Goal: Task Accomplishment & Management: Use online tool/utility

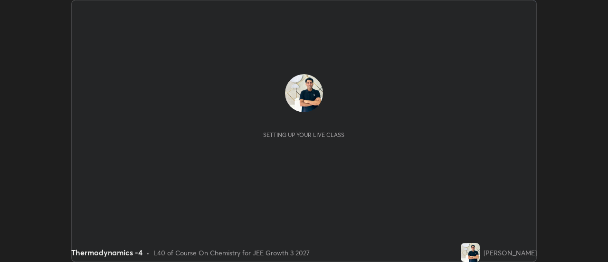
scroll to position [262, 607]
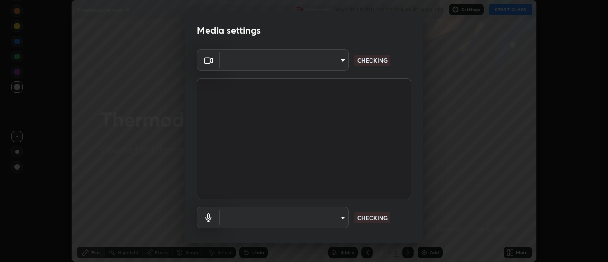
type input "bb472acd43814c493e76e7b6f69679a6546984a9169f098bd099272128ff4822"
type input "communications"
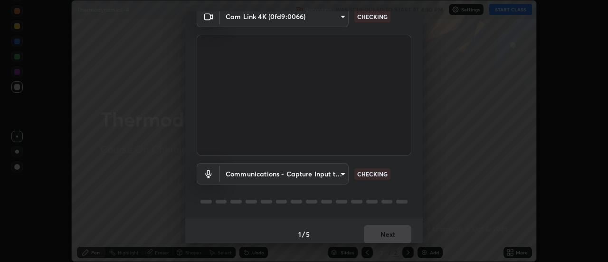
scroll to position [50, 0]
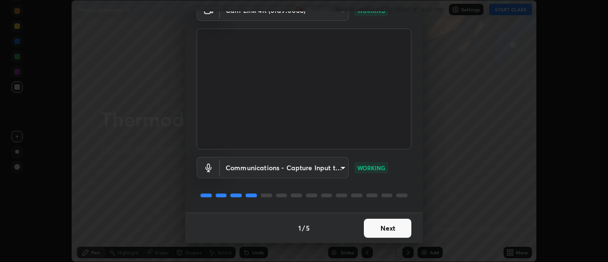
click at [396, 225] on button "Next" at bounding box center [387, 227] width 47 height 19
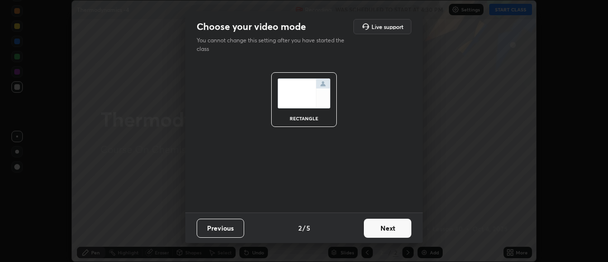
scroll to position [0, 0]
click at [398, 230] on button "Next" at bounding box center [387, 227] width 47 height 19
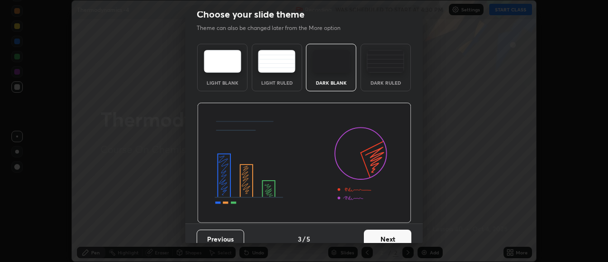
scroll to position [23, 0]
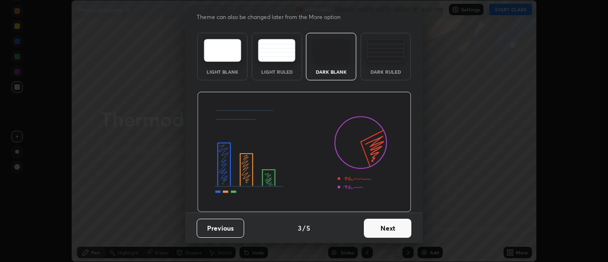
click at [398, 227] on button "Next" at bounding box center [387, 227] width 47 height 19
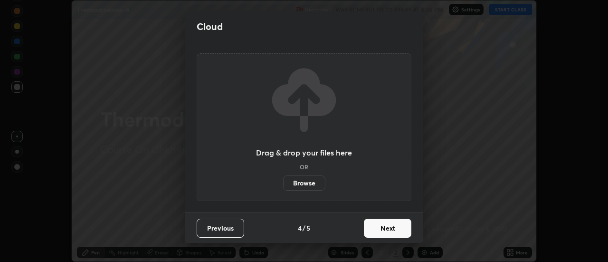
click at [400, 227] on button "Next" at bounding box center [387, 227] width 47 height 19
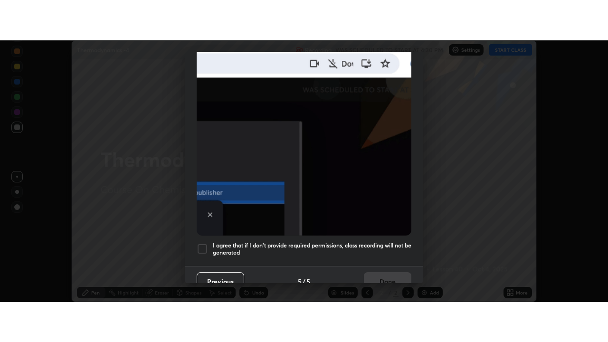
scroll to position [244, 0]
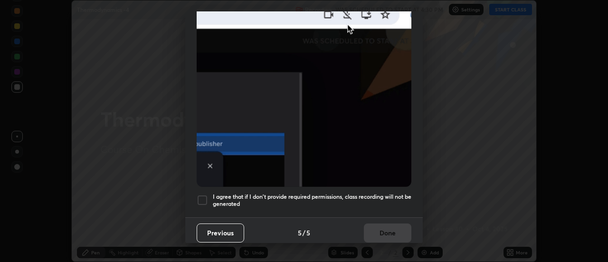
click at [389, 193] on h5 "I agree that if I don't provide required permissions, class recording will not …" at bounding box center [312, 200] width 199 height 15
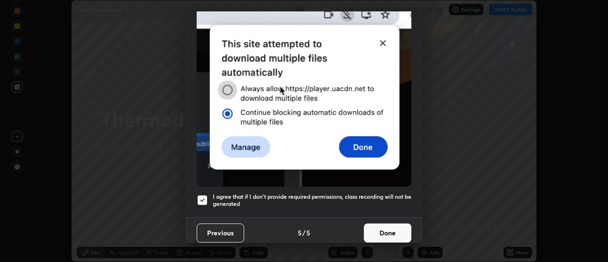
click at [392, 228] on button "Done" at bounding box center [387, 232] width 47 height 19
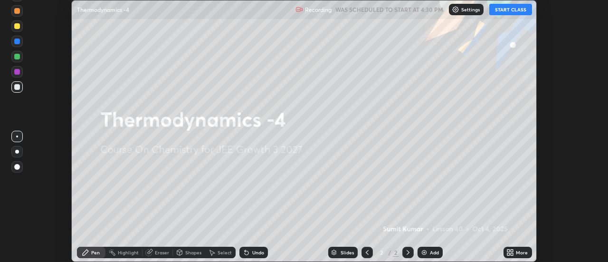
click at [513, 253] on icon at bounding box center [512, 254] width 2 height 2
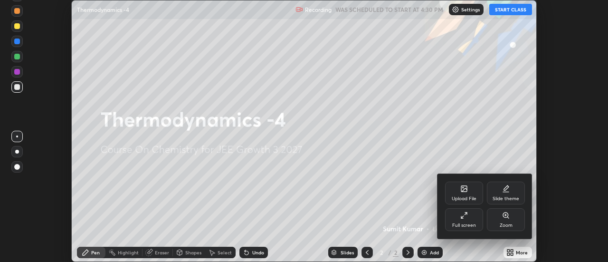
click at [473, 218] on div "Full screen" at bounding box center [464, 219] width 38 height 23
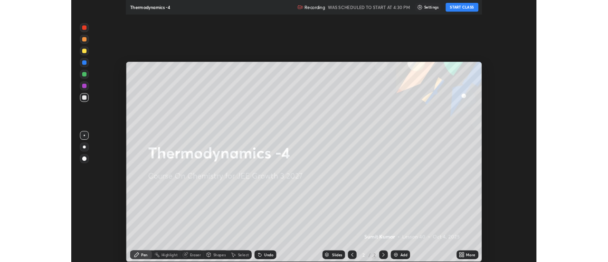
scroll to position [342, 608]
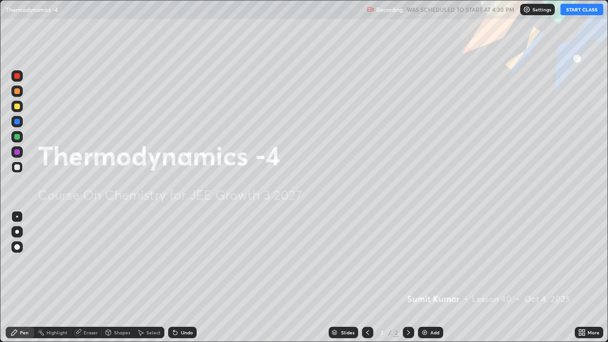
click at [571, 14] on button "START CLASS" at bounding box center [581, 9] width 43 height 11
click at [582, 261] on icon at bounding box center [583, 331] width 2 height 2
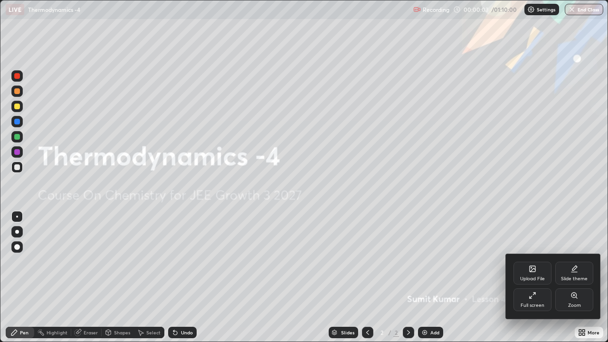
click at [535, 261] on icon at bounding box center [533, 269] width 8 height 8
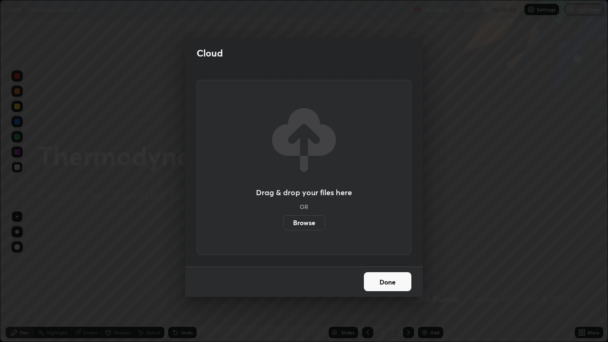
click at [314, 221] on label "Browse" at bounding box center [304, 222] width 42 height 15
click at [283, 221] on input "Browse" at bounding box center [283, 222] width 0 height 15
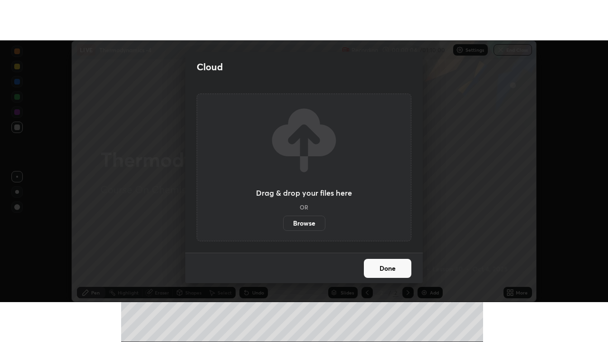
scroll to position [47229, 46883]
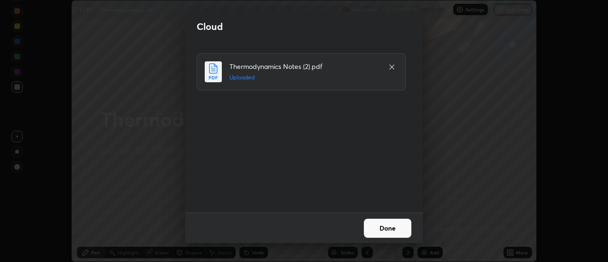
click at [391, 226] on button "Done" at bounding box center [387, 227] width 47 height 19
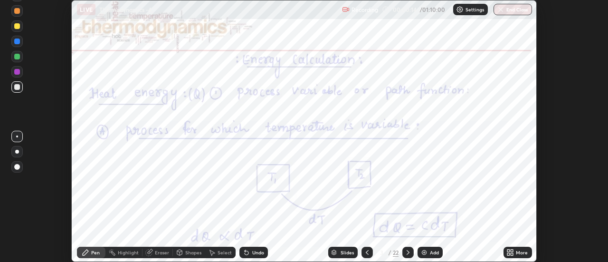
click at [512, 250] on icon at bounding box center [512, 250] width 2 height 2
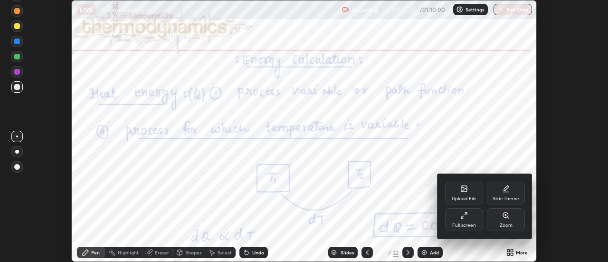
click at [465, 217] on icon at bounding box center [464, 215] width 8 height 8
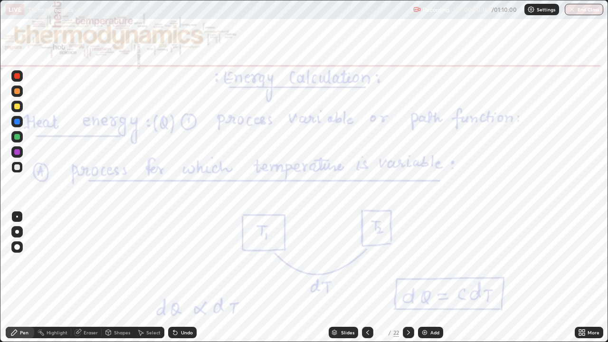
scroll to position [342, 608]
click at [344, 261] on div "Slides" at bounding box center [347, 332] width 13 height 5
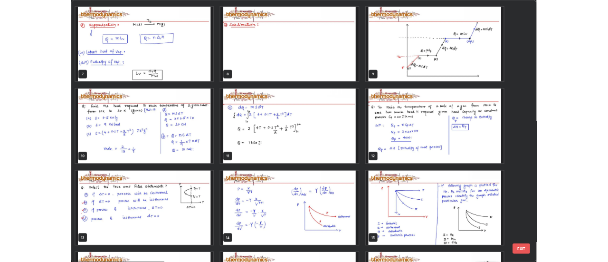
scroll to position [211, 0]
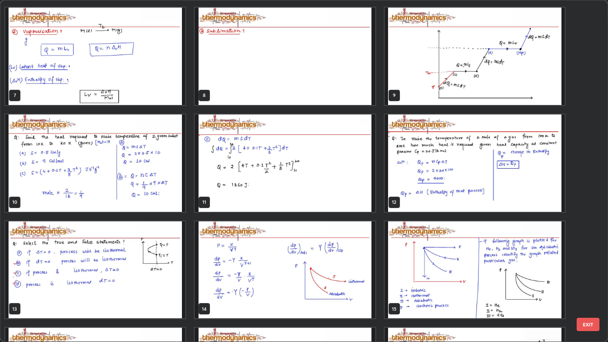
click at [155, 184] on img "grid" at bounding box center [95, 162] width 180 height 97
click at [156, 186] on img "grid" at bounding box center [95, 162] width 180 height 97
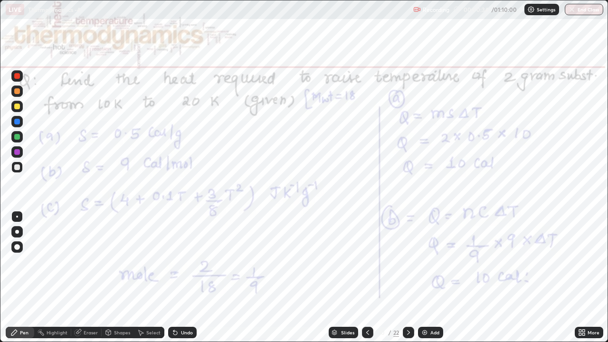
click at [407, 261] on icon at bounding box center [409, 333] width 8 height 8
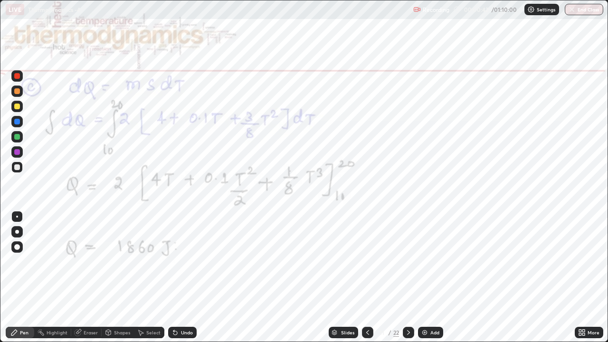
click at [411, 261] on div at bounding box center [408, 332] width 11 height 11
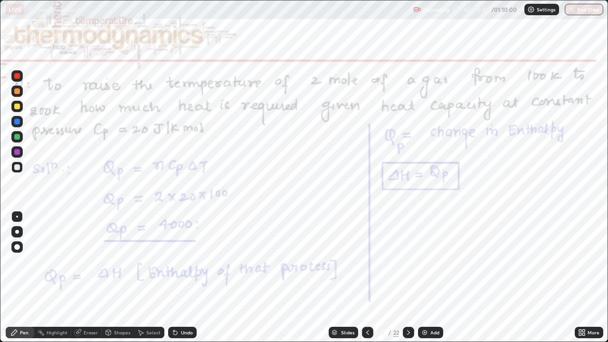
click at [19, 76] on div at bounding box center [17, 76] width 6 height 6
click at [181, 261] on div "Undo" at bounding box center [187, 332] width 12 height 5
click at [123, 261] on div "Shapes" at bounding box center [122, 332] width 16 height 5
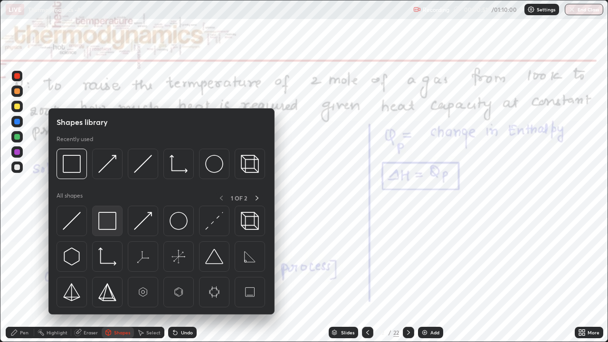
click at [111, 221] on img at bounding box center [107, 221] width 18 height 18
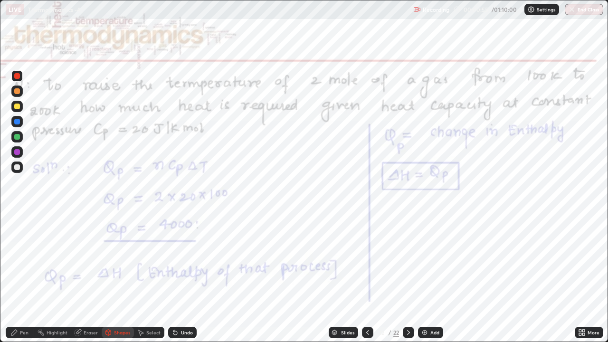
click at [173, 261] on icon at bounding box center [175, 333] width 4 height 4
click at [412, 261] on div at bounding box center [408, 332] width 11 height 11
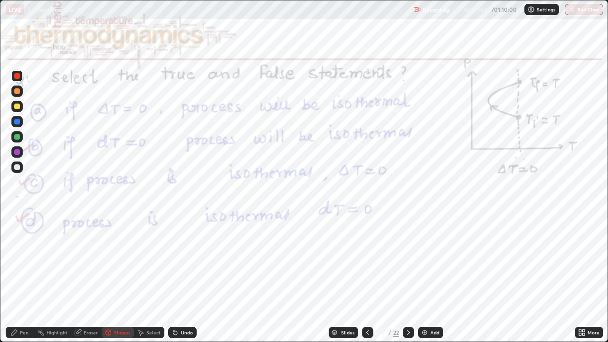
click at [409, 261] on div at bounding box center [408, 332] width 11 height 11
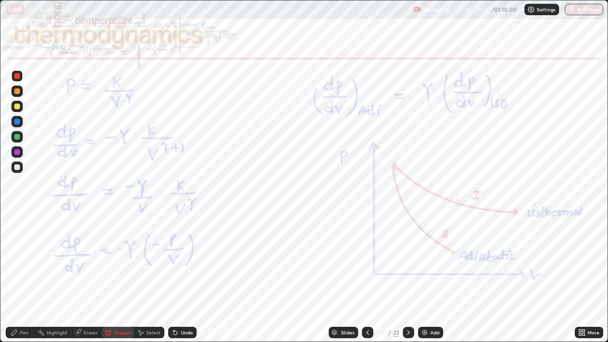
click at [408, 261] on icon at bounding box center [409, 333] width 8 height 8
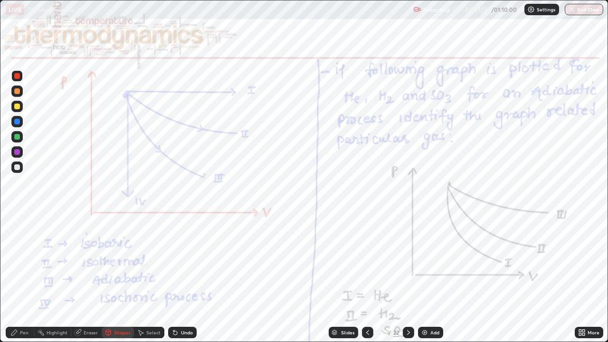
click at [407, 261] on icon at bounding box center [409, 333] width 8 height 8
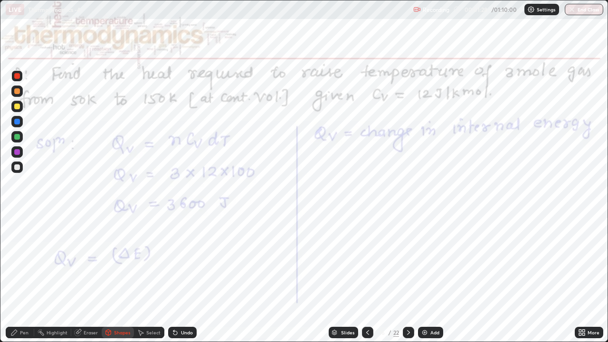
click at [407, 261] on icon at bounding box center [409, 333] width 8 height 8
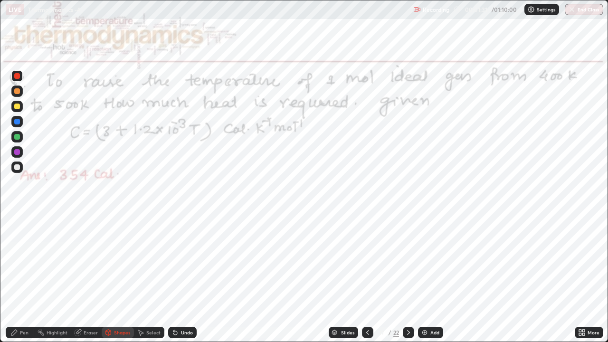
click at [411, 261] on icon at bounding box center [409, 333] width 8 height 8
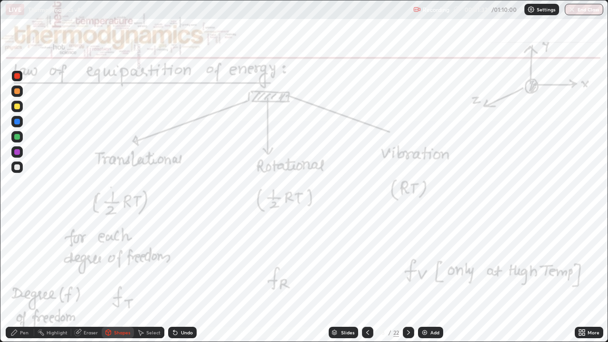
click at [368, 261] on icon at bounding box center [368, 333] width 8 height 8
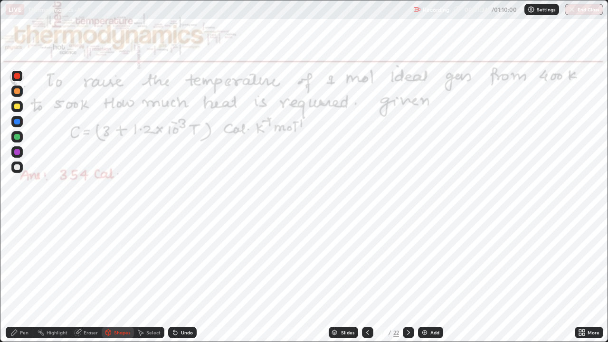
click at [424, 261] on img at bounding box center [425, 333] width 8 height 8
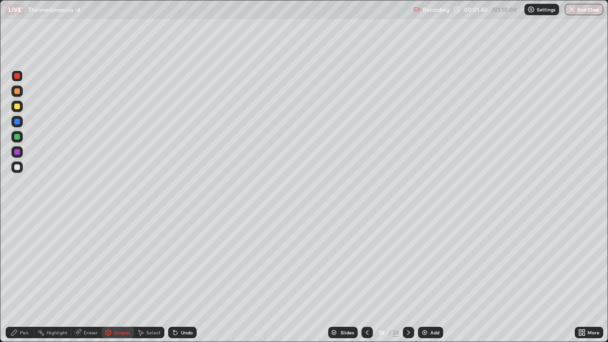
click at [16, 92] on div at bounding box center [17, 91] width 6 height 6
click at [174, 261] on icon at bounding box center [175, 333] width 4 height 4
click at [23, 261] on div "Pen" at bounding box center [24, 332] width 9 height 5
click at [110, 261] on icon at bounding box center [108, 333] width 5 height 6
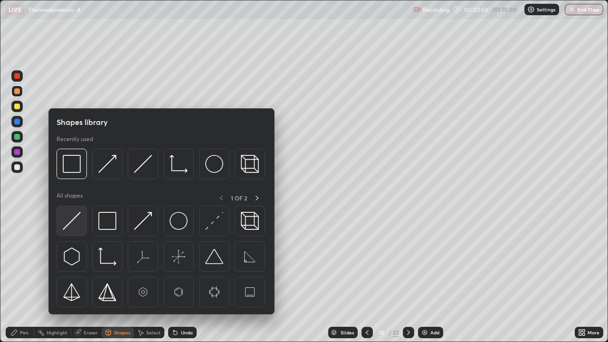
click at [76, 219] on img at bounding box center [72, 221] width 18 height 18
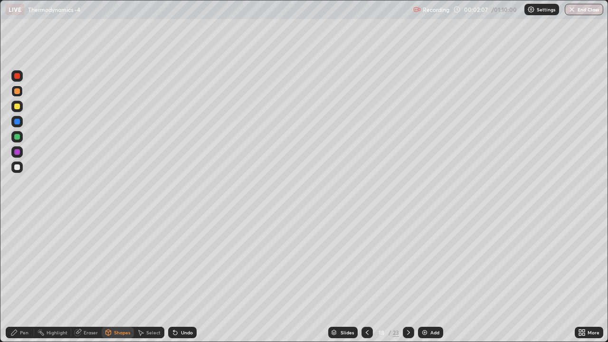
click at [19, 169] on div at bounding box center [17, 167] width 6 height 6
click at [173, 261] on icon at bounding box center [175, 333] width 4 height 4
click at [18, 91] on div at bounding box center [17, 91] width 6 height 6
click at [175, 261] on icon at bounding box center [175, 333] width 4 height 4
click at [19, 261] on div "Pen" at bounding box center [20, 332] width 28 height 11
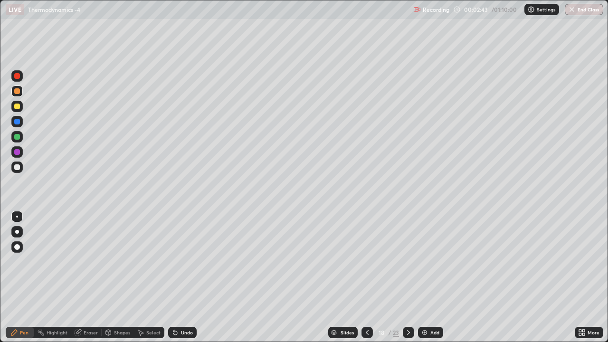
click at [17, 106] on div at bounding box center [17, 107] width 6 height 6
click at [177, 261] on icon at bounding box center [175, 333] width 8 height 8
click at [173, 261] on icon at bounding box center [173, 330] width 1 height 1
click at [423, 261] on img at bounding box center [425, 333] width 8 height 8
click at [173, 261] on icon at bounding box center [175, 333] width 4 height 4
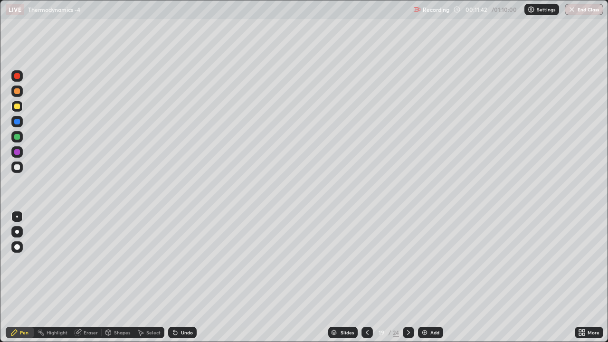
click at [185, 261] on div "Undo" at bounding box center [187, 332] width 12 height 5
click at [181, 261] on div "Undo" at bounding box center [187, 332] width 12 height 5
click at [426, 261] on img at bounding box center [425, 333] width 8 height 8
click at [183, 261] on div "Undo" at bounding box center [187, 332] width 12 height 5
click at [177, 261] on icon at bounding box center [175, 333] width 8 height 8
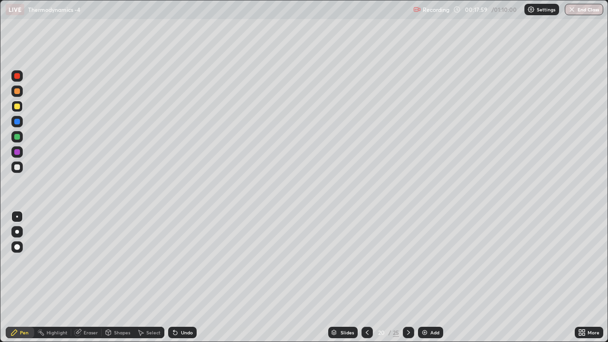
click at [178, 261] on icon at bounding box center [175, 333] width 8 height 8
click at [361, 261] on div at bounding box center [366, 332] width 11 height 19
click at [407, 261] on div at bounding box center [408, 332] width 11 height 11
click at [174, 261] on icon at bounding box center [175, 333] width 4 height 4
click at [181, 261] on div "Undo" at bounding box center [187, 332] width 12 height 5
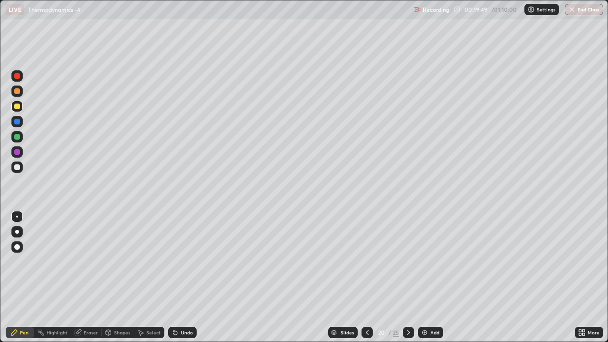
click at [181, 261] on div "Undo" at bounding box center [187, 332] width 12 height 5
click at [176, 261] on icon at bounding box center [175, 333] width 8 height 8
click at [366, 261] on icon at bounding box center [367, 332] width 3 height 5
click at [412, 261] on div at bounding box center [408, 332] width 11 height 11
click at [425, 261] on img at bounding box center [425, 333] width 8 height 8
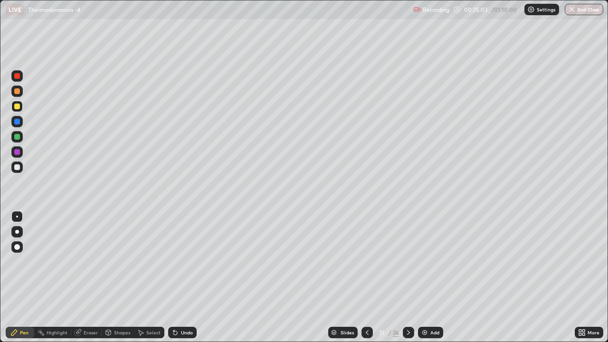
click at [173, 261] on icon at bounding box center [173, 330] width 1 height 1
click at [173, 261] on icon at bounding box center [175, 333] width 4 height 4
click at [178, 261] on div "Undo" at bounding box center [182, 332] width 28 height 11
click at [86, 261] on div "Eraser" at bounding box center [91, 332] width 14 height 5
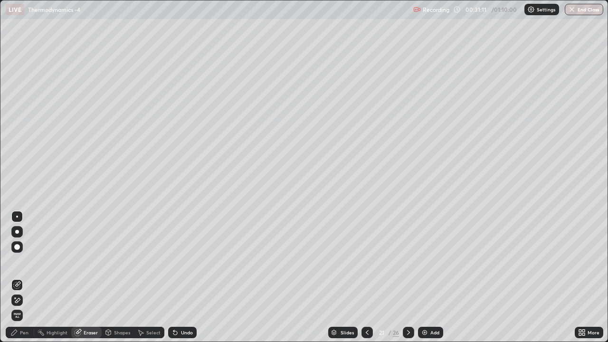
click at [27, 261] on div "Pen" at bounding box center [24, 332] width 9 height 5
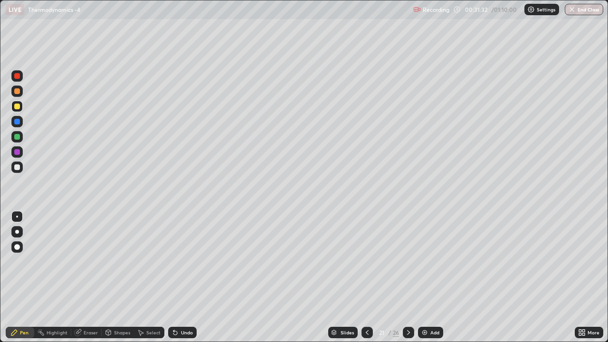
click at [181, 261] on div "Undo" at bounding box center [187, 332] width 12 height 5
click at [188, 261] on div "Undo" at bounding box center [187, 332] width 12 height 5
click at [407, 261] on icon at bounding box center [409, 333] width 8 height 8
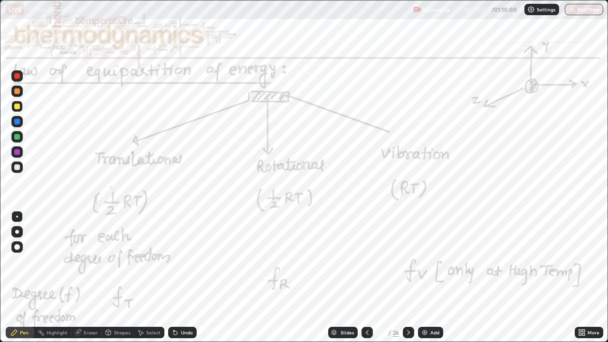
click at [413, 261] on div at bounding box center [408, 332] width 11 height 11
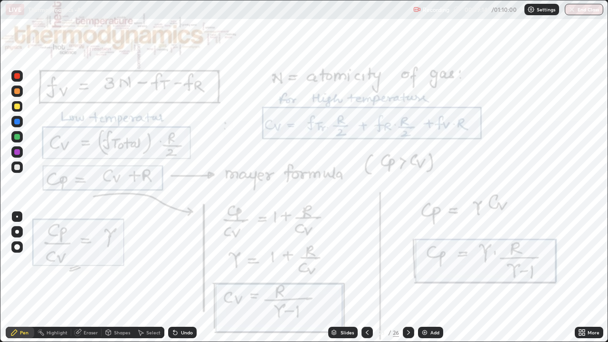
click at [407, 261] on icon at bounding box center [409, 333] width 8 height 8
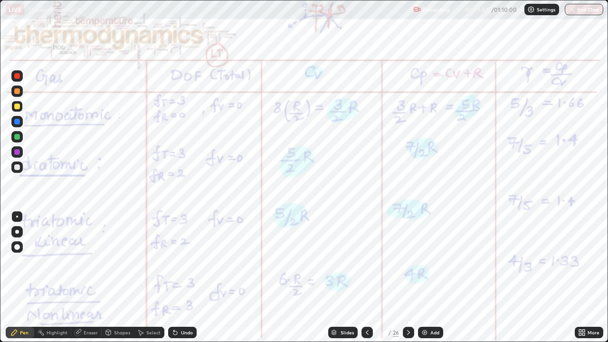
click at [413, 261] on div at bounding box center [408, 332] width 11 height 11
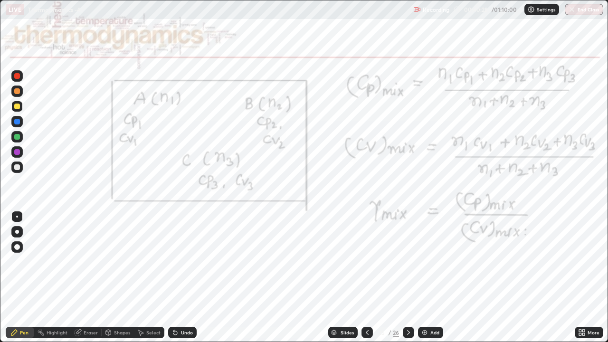
click at [16, 76] on div at bounding box center [17, 76] width 6 height 6
click at [423, 261] on img at bounding box center [425, 333] width 8 height 8
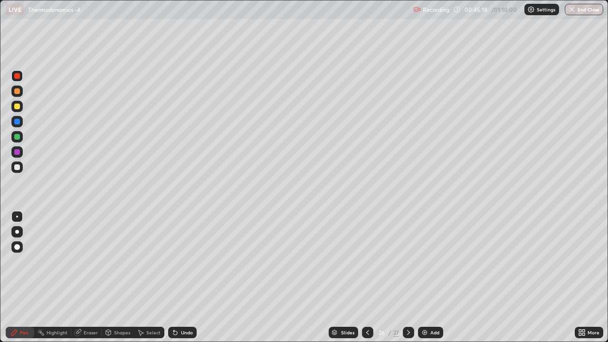
click at [15, 107] on div at bounding box center [17, 107] width 6 height 6
click at [177, 261] on icon at bounding box center [175, 333] width 8 height 8
click at [407, 261] on icon at bounding box center [409, 333] width 8 height 8
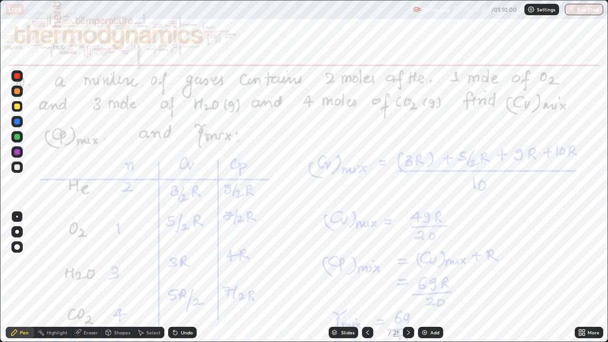
click at [366, 261] on icon at bounding box center [368, 333] width 8 height 8
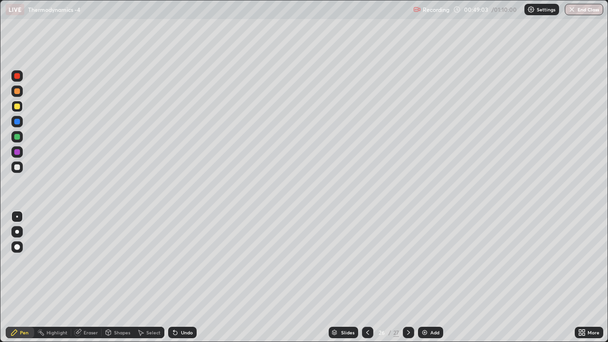
click at [407, 261] on icon at bounding box center [409, 333] width 8 height 8
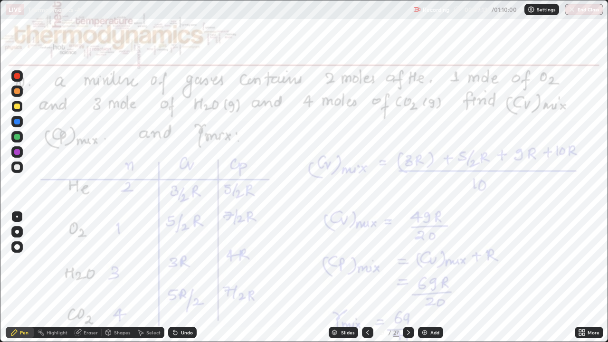
click at [426, 261] on img at bounding box center [425, 333] width 8 height 8
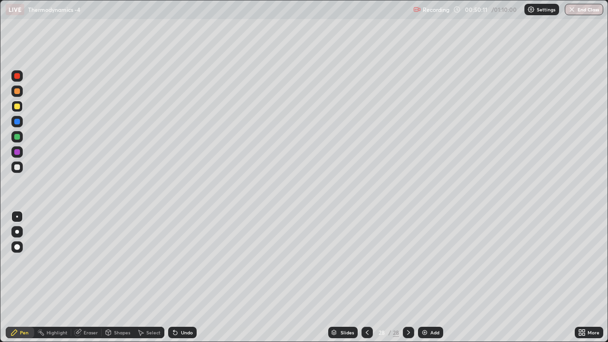
click at [112, 261] on div "Shapes" at bounding box center [118, 332] width 32 height 11
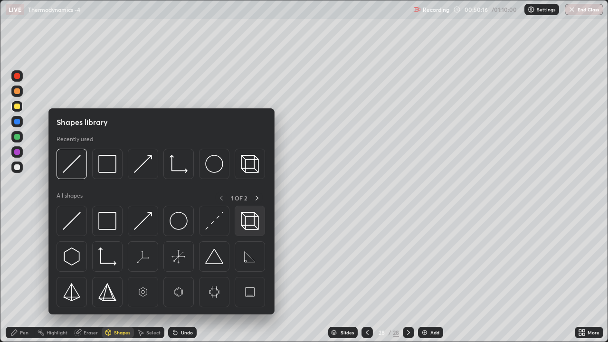
click at [251, 219] on img at bounding box center [250, 221] width 18 height 18
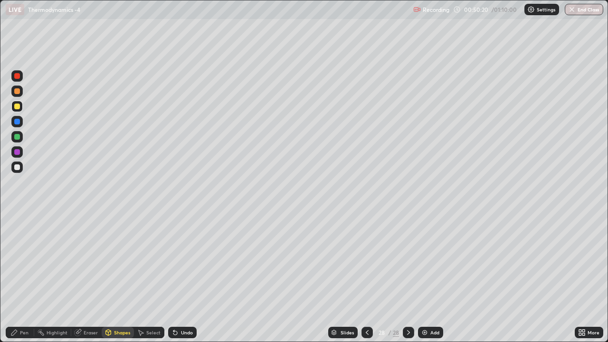
click at [174, 261] on icon at bounding box center [175, 333] width 4 height 4
click at [112, 261] on div "Shapes" at bounding box center [118, 332] width 32 height 11
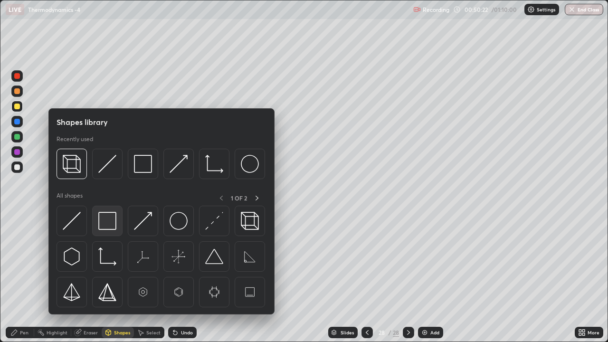
click at [109, 220] on img at bounding box center [107, 221] width 18 height 18
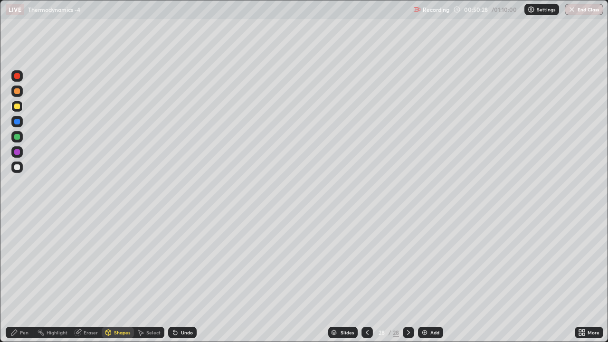
click at [78, 261] on icon at bounding box center [78, 333] width 6 height 6
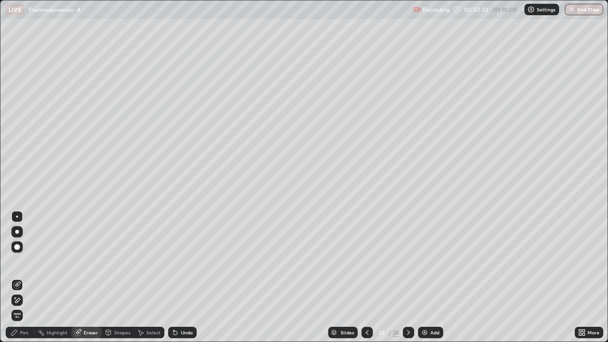
click at [18, 261] on icon at bounding box center [14, 333] width 8 height 8
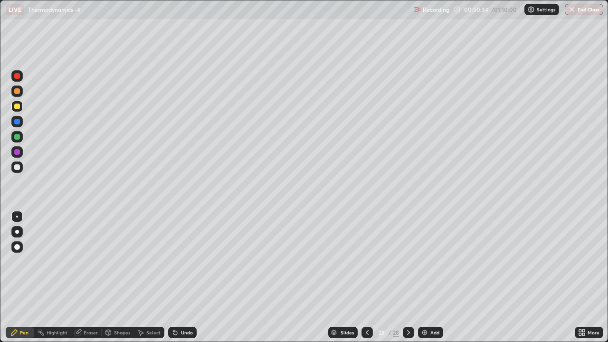
click at [107, 261] on icon at bounding box center [108, 333] width 5 height 6
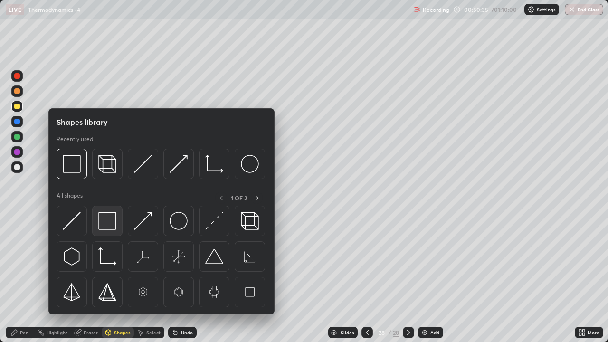
click at [105, 223] on img at bounding box center [107, 221] width 18 height 18
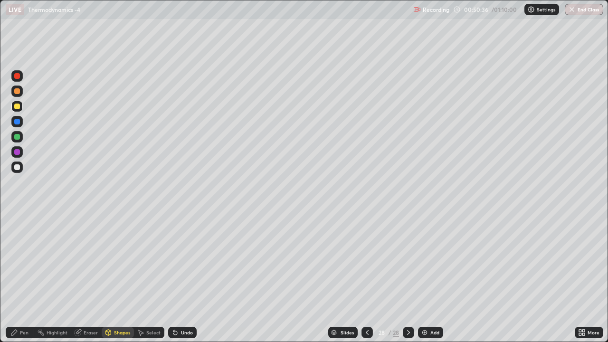
click at [18, 139] on div at bounding box center [17, 137] width 6 height 6
click at [110, 261] on icon at bounding box center [108, 333] width 5 height 6
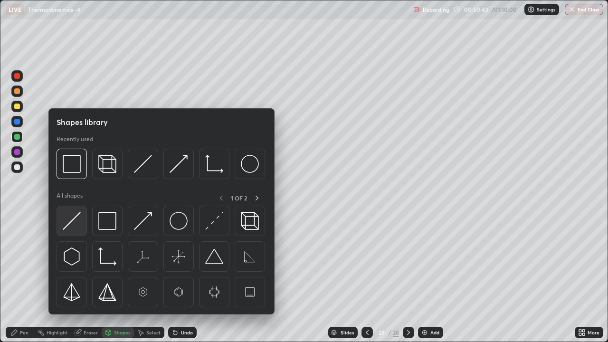
click at [69, 220] on img at bounding box center [72, 221] width 18 height 18
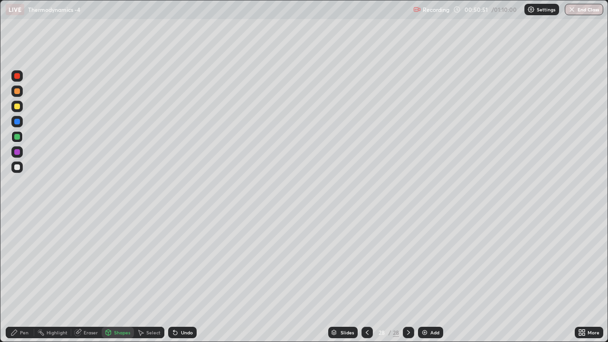
click at [21, 261] on div "Pen" at bounding box center [20, 332] width 28 height 11
click at [18, 168] on div at bounding box center [17, 167] width 6 height 6
click at [113, 261] on div "Shapes" at bounding box center [118, 332] width 32 height 11
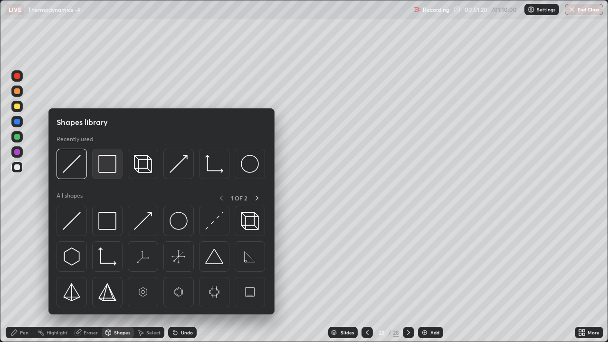
click at [106, 170] on img at bounding box center [107, 164] width 18 height 18
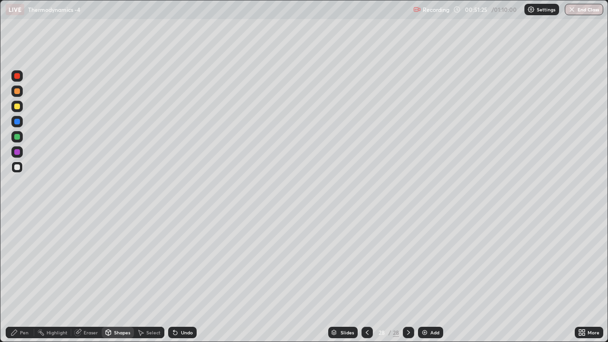
click at [17, 261] on icon at bounding box center [14, 333] width 8 height 8
click at [174, 261] on icon at bounding box center [175, 333] width 4 height 4
click at [176, 261] on icon at bounding box center [175, 333] width 8 height 8
click at [174, 261] on icon at bounding box center [175, 333] width 4 height 4
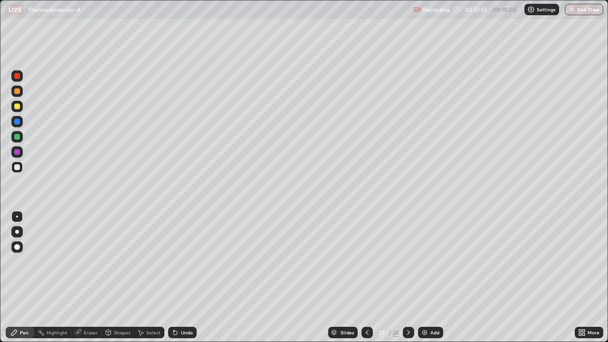
click at [176, 261] on icon at bounding box center [175, 333] width 8 height 8
click at [173, 261] on icon at bounding box center [175, 333] width 4 height 4
click at [174, 261] on icon at bounding box center [175, 333] width 4 height 4
click at [205, 261] on div "Slides 28 / 28 Add" at bounding box center [386, 332] width 378 height 19
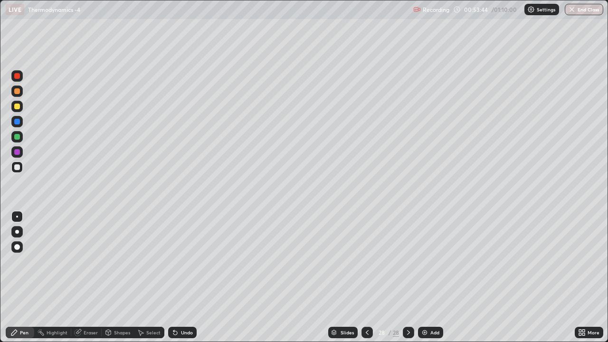
click at [122, 261] on div "Shapes" at bounding box center [122, 332] width 16 height 5
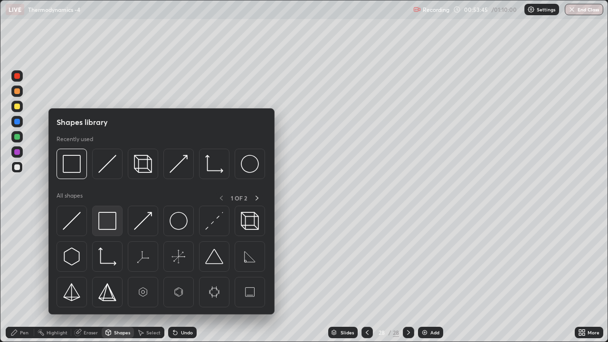
click at [106, 225] on img at bounding box center [107, 221] width 18 height 18
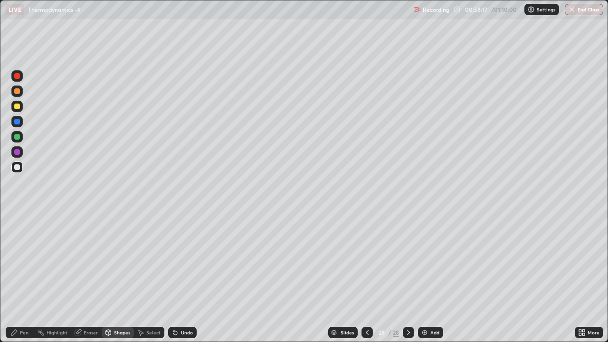
click at [426, 261] on img at bounding box center [425, 333] width 8 height 8
click at [181, 261] on div "Undo" at bounding box center [187, 332] width 12 height 5
click at [22, 261] on div "Pen" at bounding box center [24, 332] width 9 height 5
click at [16, 95] on div at bounding box center [16, 90] width 11 height 11
click at [118, 261] on div "Shapes" at bounding box center [122, 332] width 16 height 5
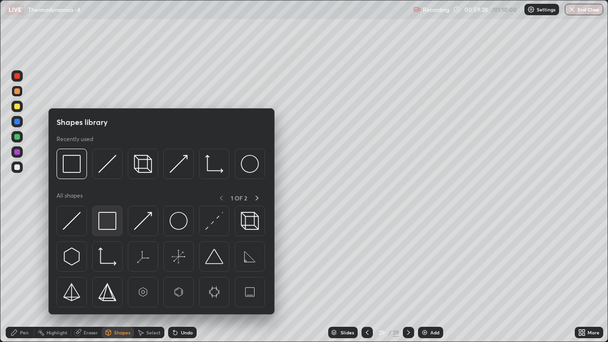
click at [108, 225] on img at bounding box center [107, 221] width 18 height 18
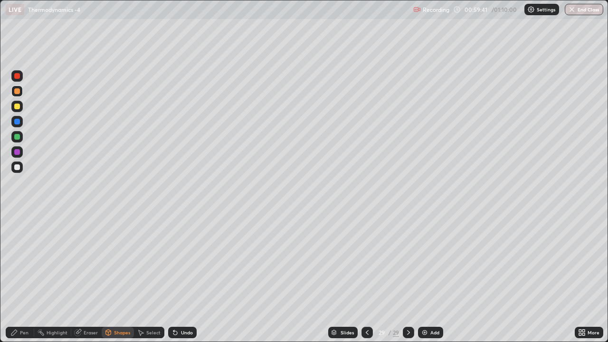
click at [17, 261] on icon at bounding box center [14, 333] width 8 height 8
click at [178, 261] on div "Undo" at bounding box center [182, 332] width 28 height 11
click at [181, 261] on div "Undo" at bounding box center [187, 332] width 12 height 5
click at [178, 261] on div "Undo" at bounding box center [182, 332] width 28 height 11
click at [16, 168] on div at bounding box center [17, 167] width 6 height 6
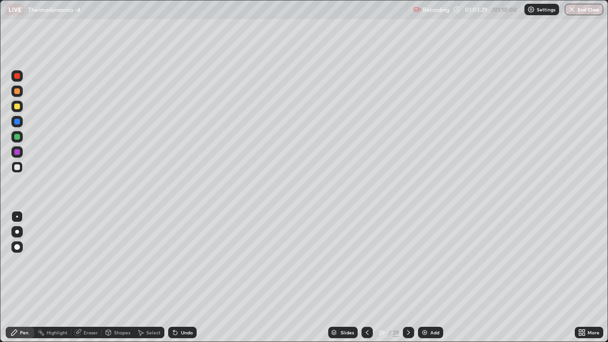
click at [423, 261] on img at bounding box center [425, 333] width 8 height 8
click at [179, 261] on div "Undo" at bounding box center [182, 332] width 28 height 11
click at [177, 261] on icon at bounding box center [175, 333] width 8 height 8
click at [110, 261] on icon at bounding box center [108, 333] width 8 height 8
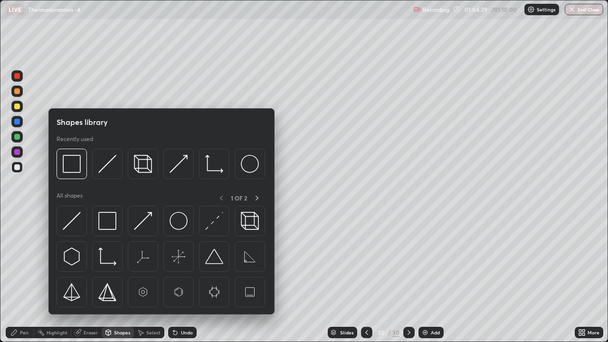
click at [83, 261] on div "Eraser" at bounding box center [86, 332] width 30 height 11
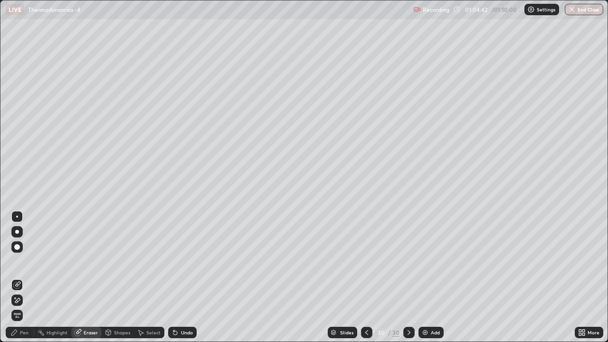
click at [20, 261] on div "Pen" at bounding box center [20, 332] width 28 height 11
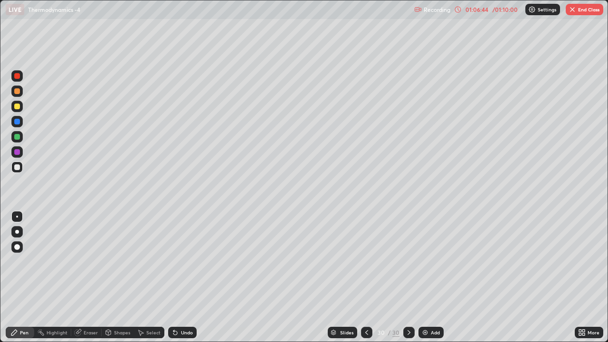
click at [579, 14] on button "End Class" at bounding box center [585, 9] width 38 height 11
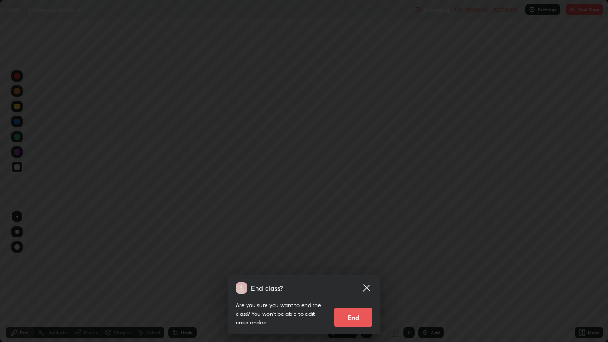
click at [351, 261] on button "End" at bounding box center [353, 317] width 38 height 19
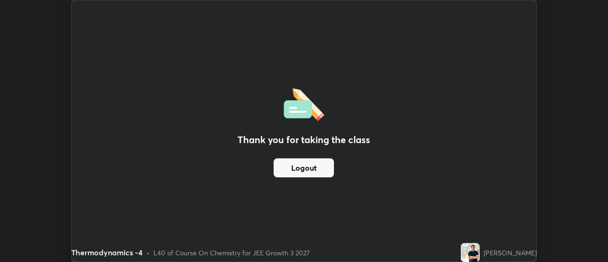
scroll to position [47229, 46883]
